Goal: Task Accomplishment & Management: Manage account settings

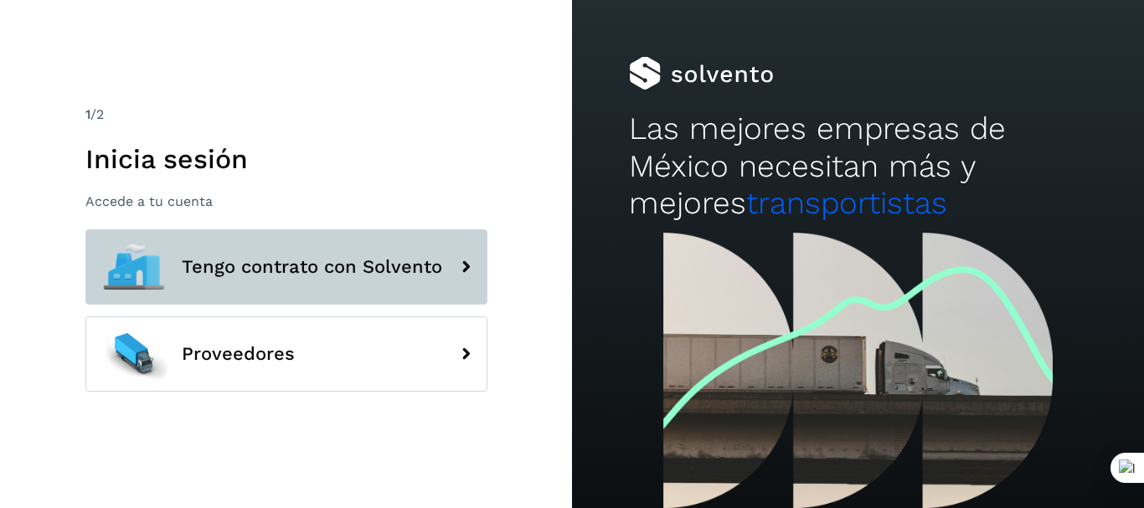
click at [281, 276] on span "Tengo contrato con Solvento" at bounding box center [312, 267] width 261 height 20
click at [272, 261] on span "Tengo contrato con Solvento" at bounding box center [312, 267] width 261 height 20
click at [471, 275] on icon at bounding box center [466, 267] width 34 height 34
click at [471, 261] on icon at bounding box center [466, 267] width 34 height 34
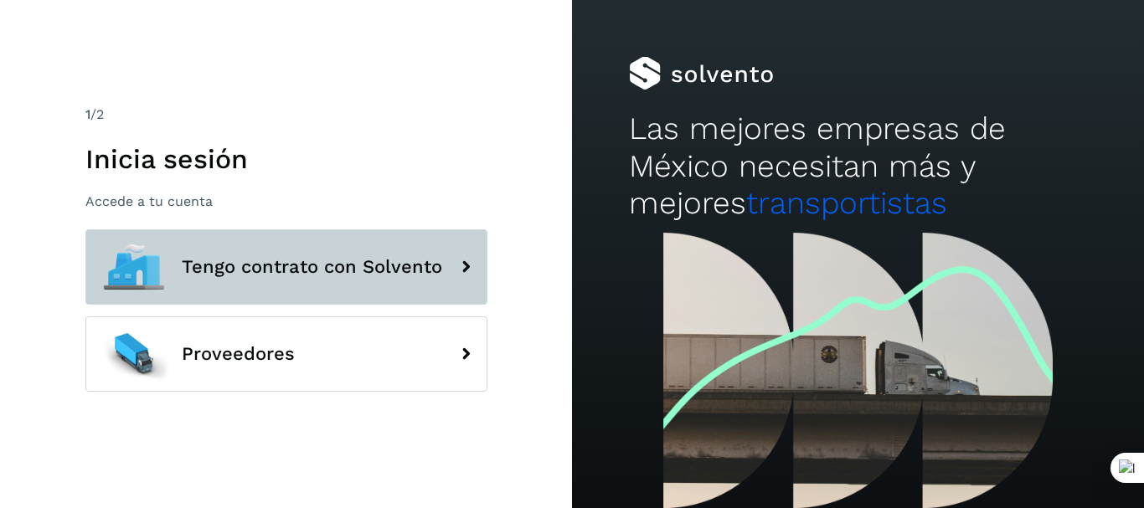
click at [471, 261] on icon at bounding box center [466, 267] width 34 height 34
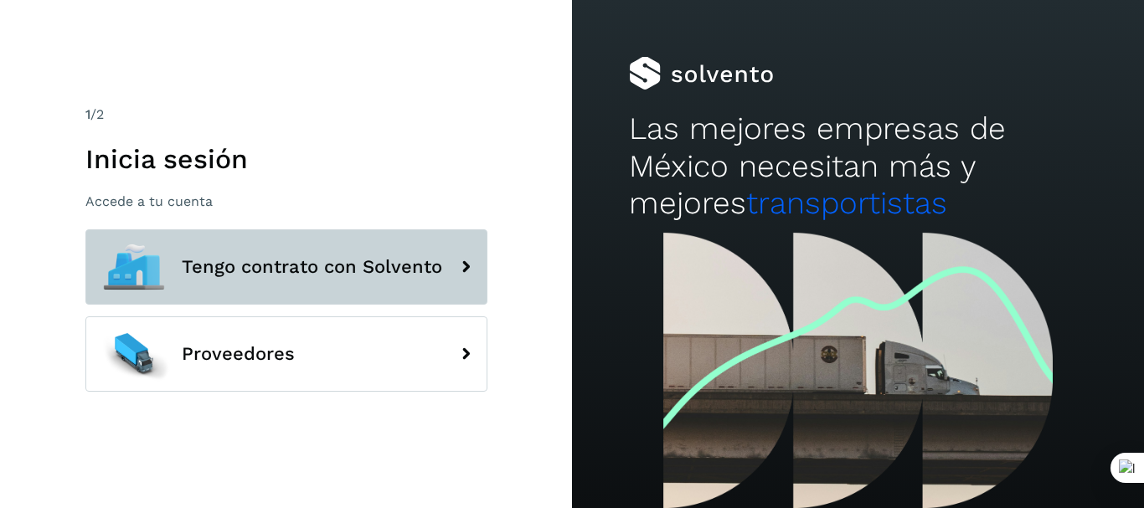
click at [469, 268] on icon at bounding box center [466, 267] width 34 height 34
click at [452, 263] on button "Tengo contrato con Solvento" at bounding box center [286, 267] width 402 height 75
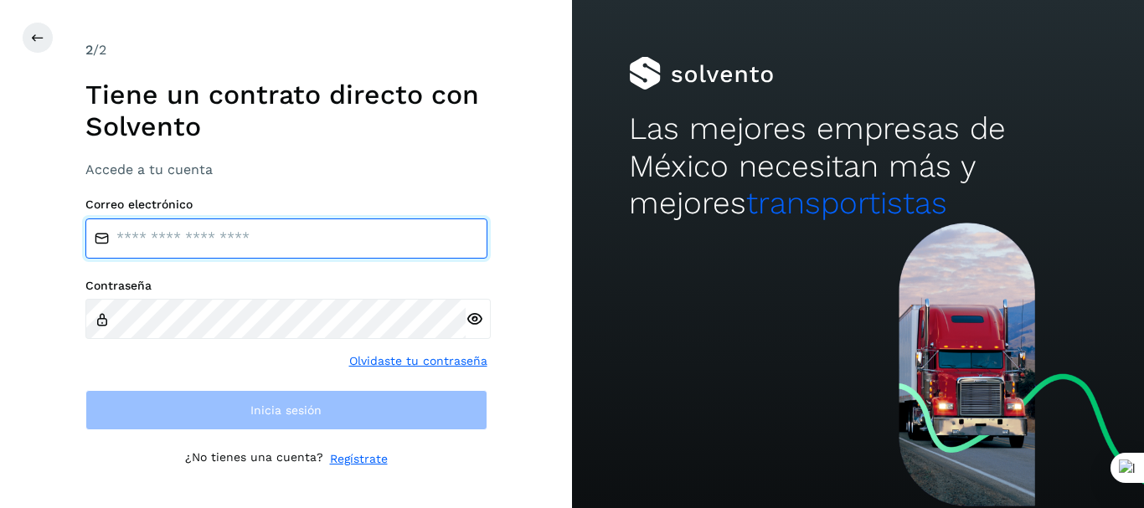
type input "**********"
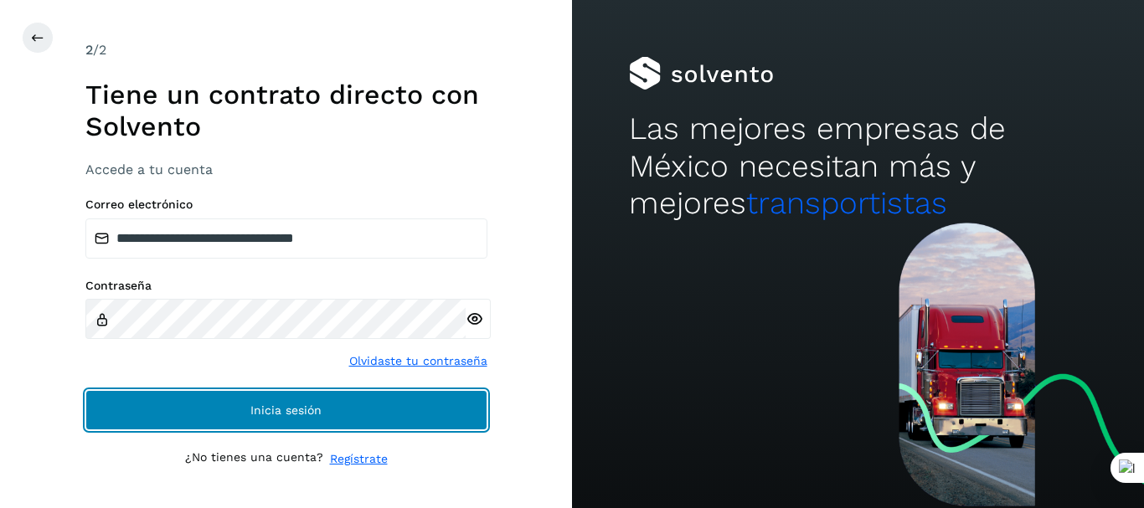
click at [283, 398] on button "Inicia sesión" at bounding box center [286, 410] width 402 height 40
click at [294, 400] on button "Inicia sesión" at bounding box center [286, 410] width 402 height 40
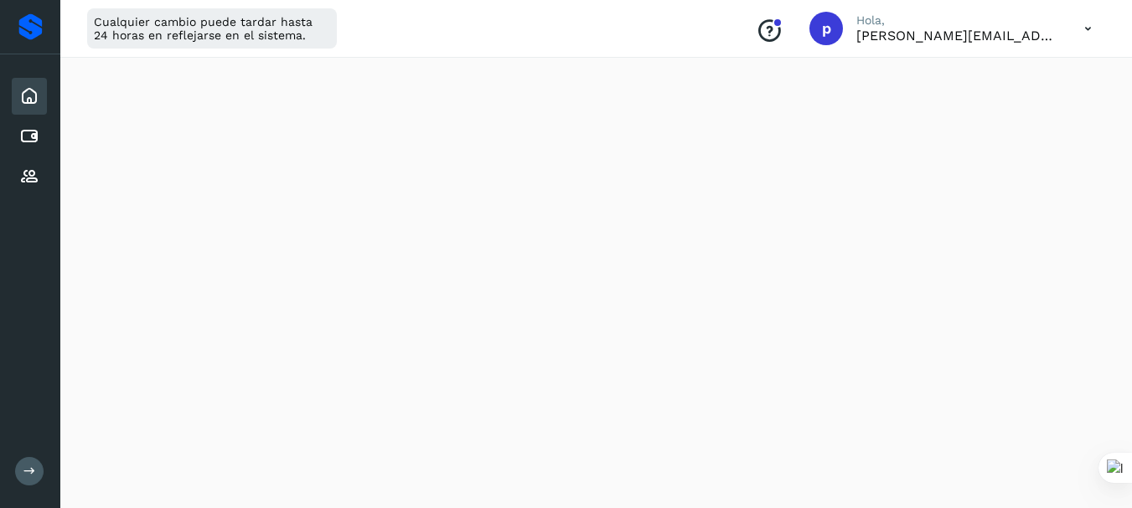
scroll to position [168, 0]
click at [43, 137] on div "Cuentas por pagar" at bounding box center [29, 136] width 35 height 37
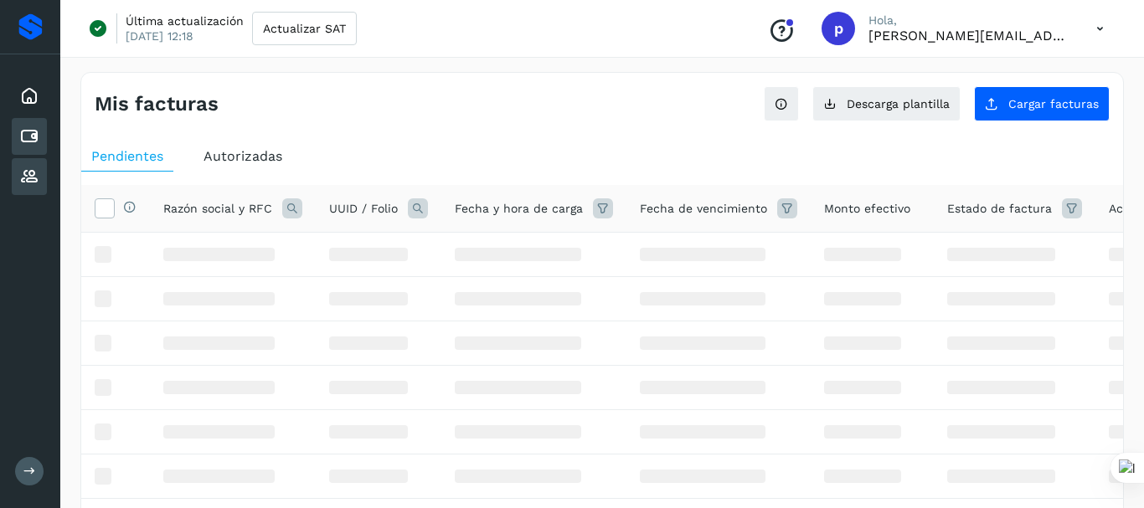
click at [24, 173] on icon at bounding box center [29, 177] width 20 height 20
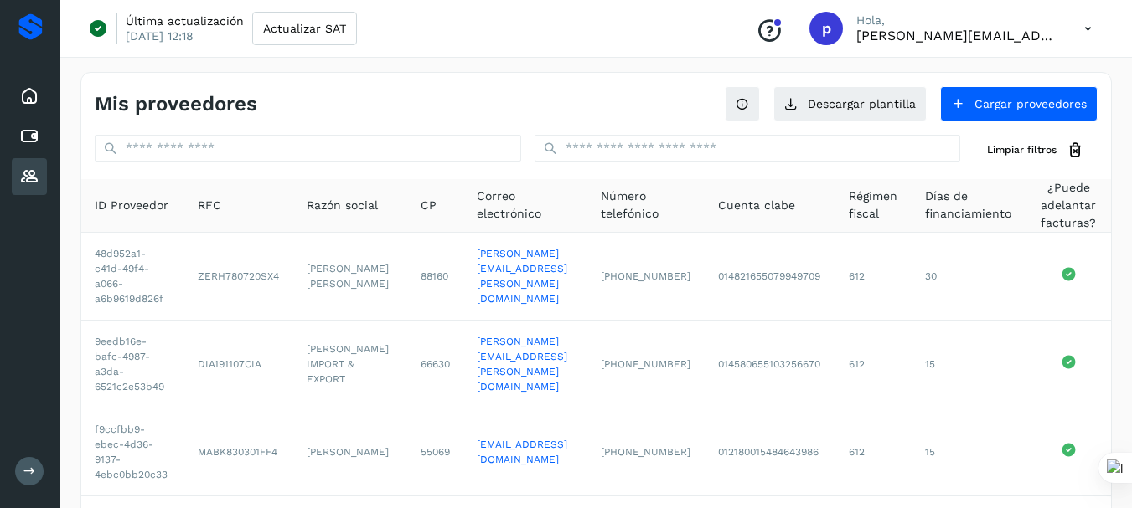
click at [226, 116] on div "Mis proveedores Descargar plantilla Cargar proveedores" at bounding box center [595, 97] width 1029 height 49
